Goal: Transaction & Acquisition: Purchase product/service

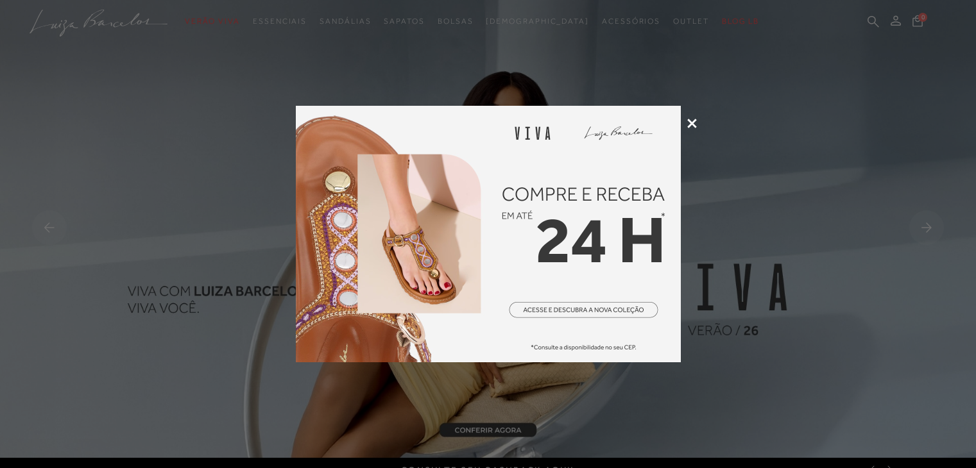
click at [694, 121] on icon at bounding box center [692, 124] width 10 height 10
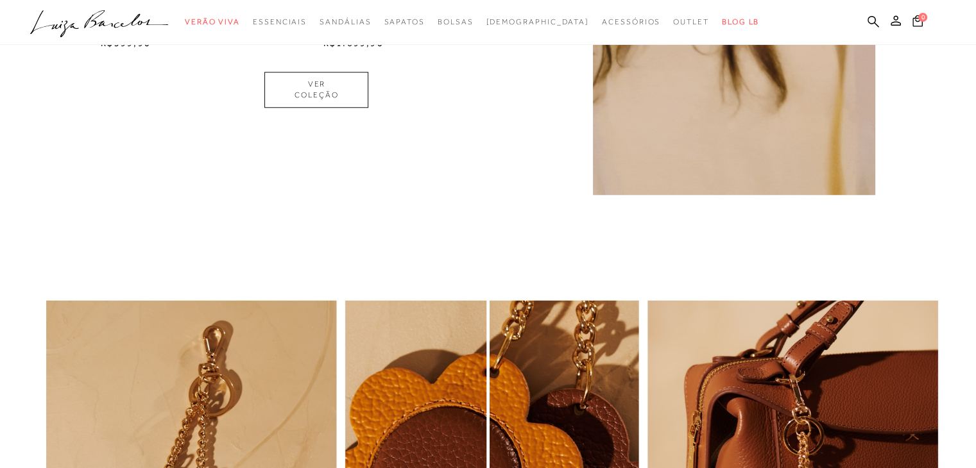
drag, startPoint x: 984, startPoint y: 33, endPoint x: 939, endPoint y: -56, distance: 99.8
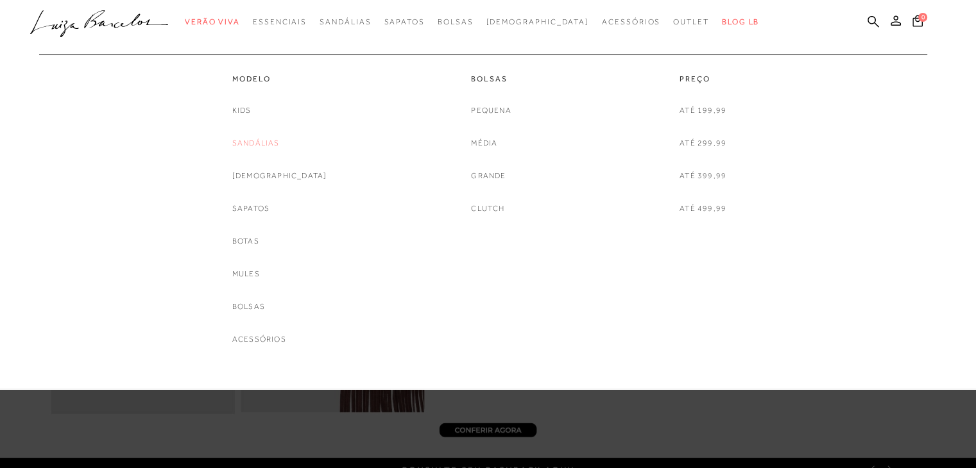
click at [277, 139] on link "Sandálias" at bounding box center [255, 143] width 47 height 13
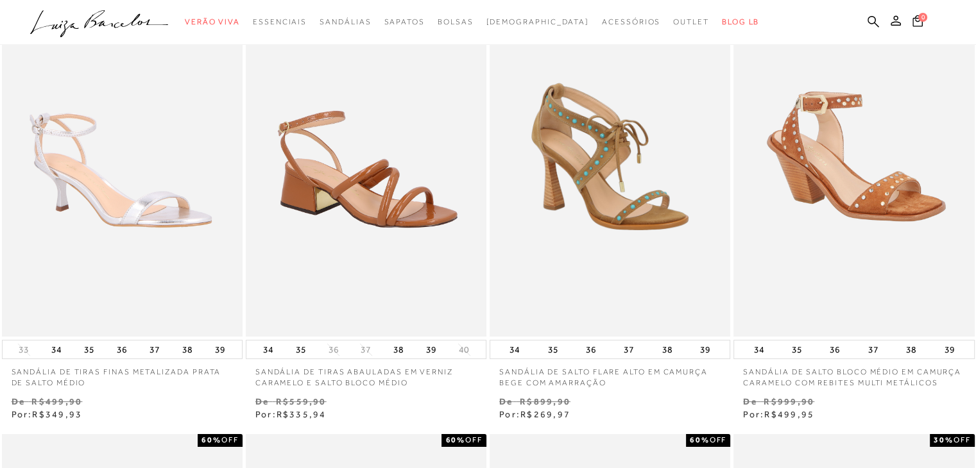
scroll to position [98, 0]
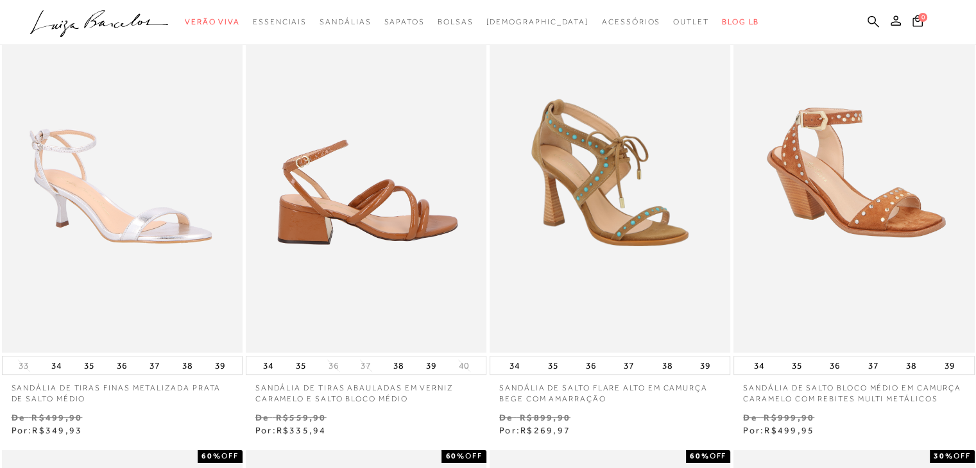
click at [335, 226] on img at bounding box center [366, 172] width 239 height 361
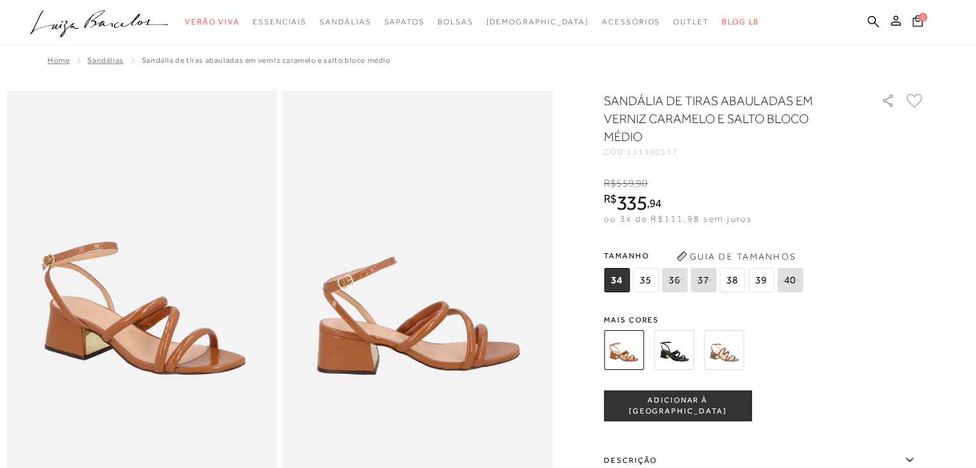
click at [677, 350] on img at bounding box center [674, 350] width 40 height 40
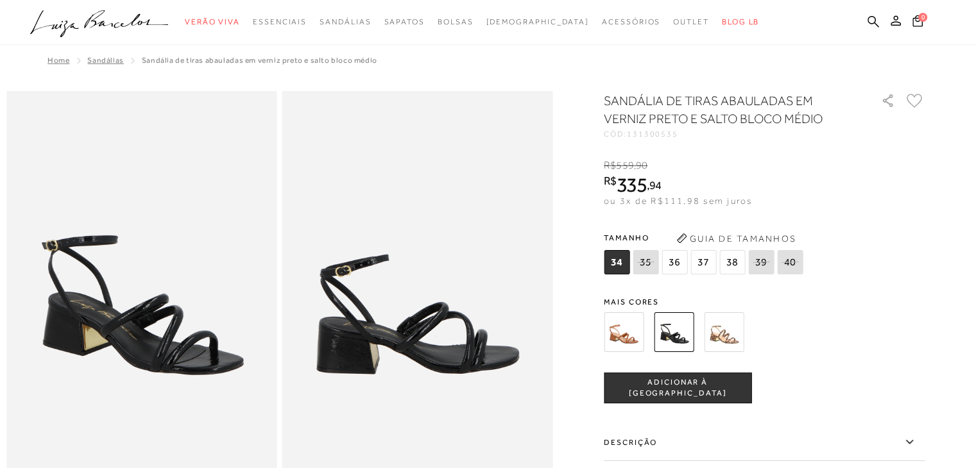
click at [677, 262] on span "36" at bounding box center [674, 262] width 26 height 24
click at [707, 389] on span "ADICIONAR À [GEOGRAPHIC_DATA]" at bounding box center [677, 388] width 146 height 22
